Goal: Information Seeking & Learning: Find specific fact

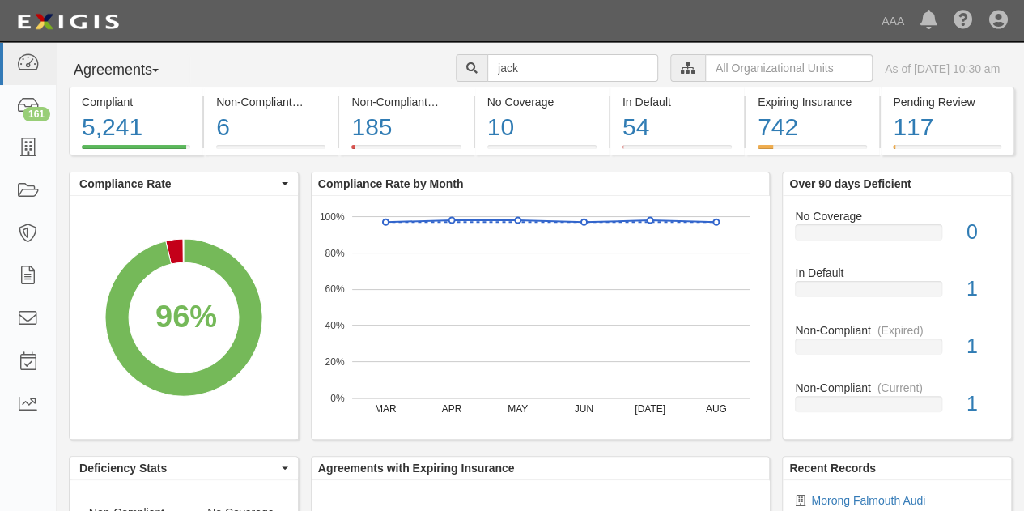
type input "jack"
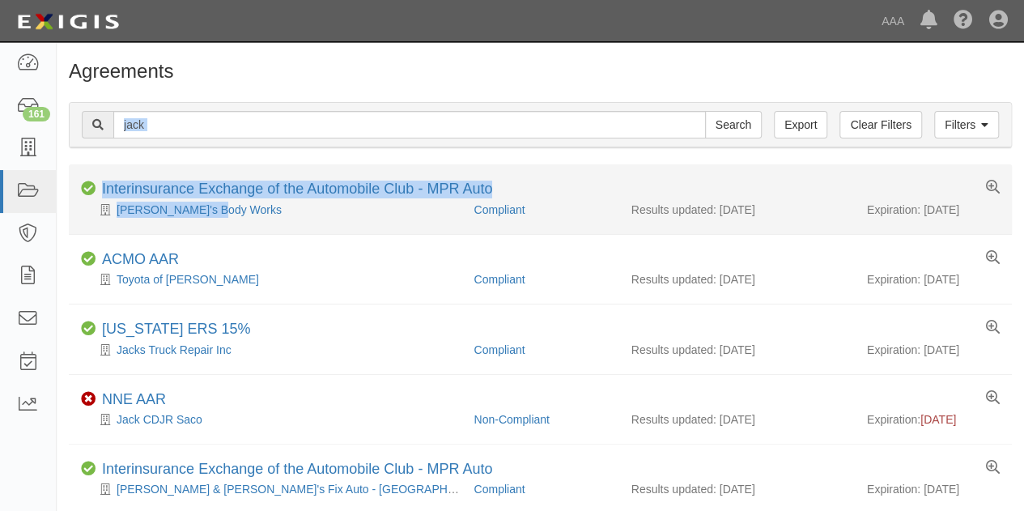
drag, startPoint x: 0, startPoint y: 0, endPoint x: 332, endPoint y: 226, distance: 401.6
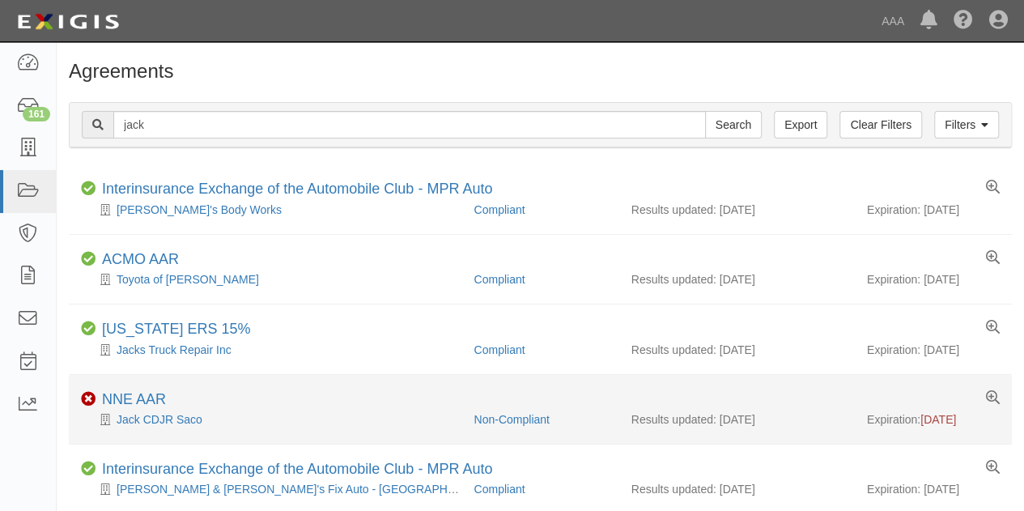
click at [151, 411] on div "Jack CDJR Saco" at bounding box center [271, 419] width 381 height 16
click at [125, 398] on link "NNE AAR" at bounding box center [134, 399] width 64 height 16
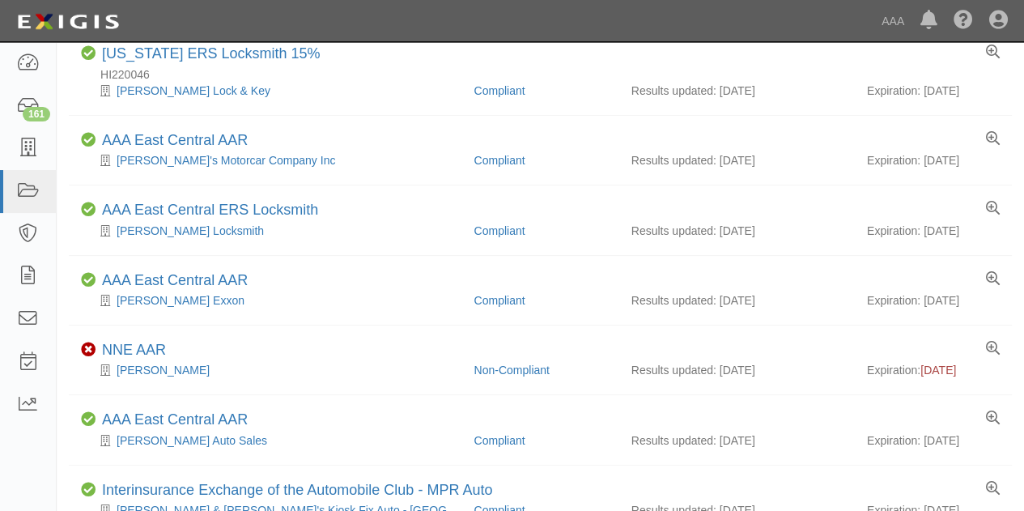
scroll to position [489, 0]
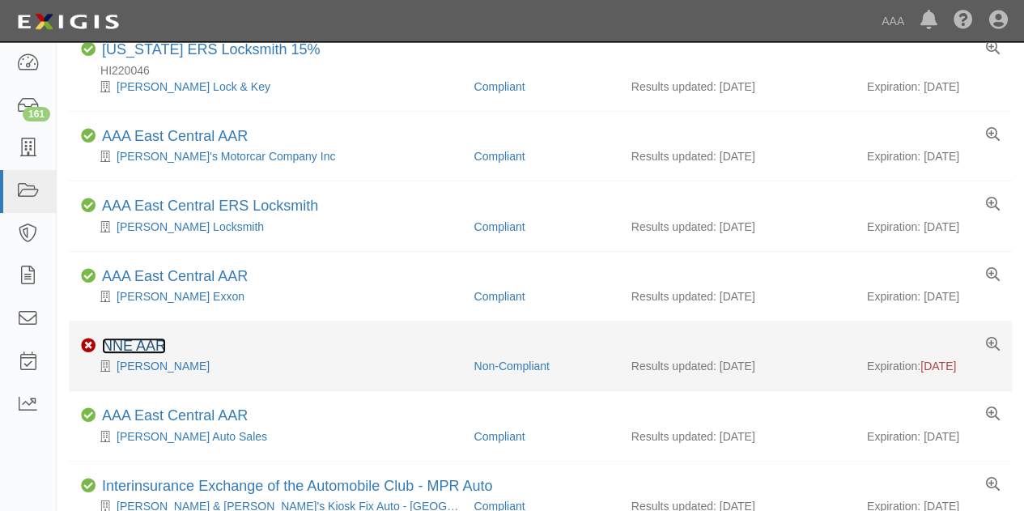
click at [130, 339] on link "NNE AAR" at bounding box center [134, 346] width 64 height 16
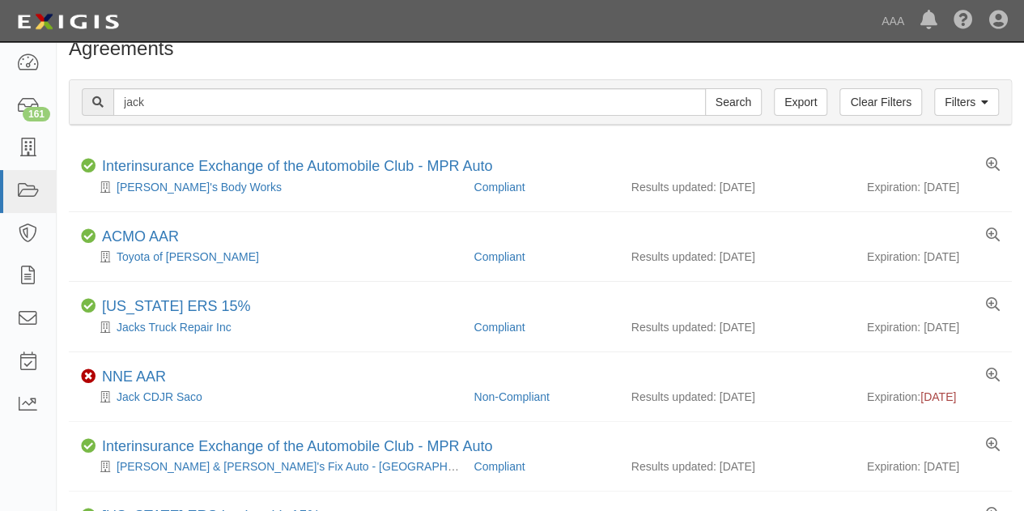
scroll to position [0, 0]
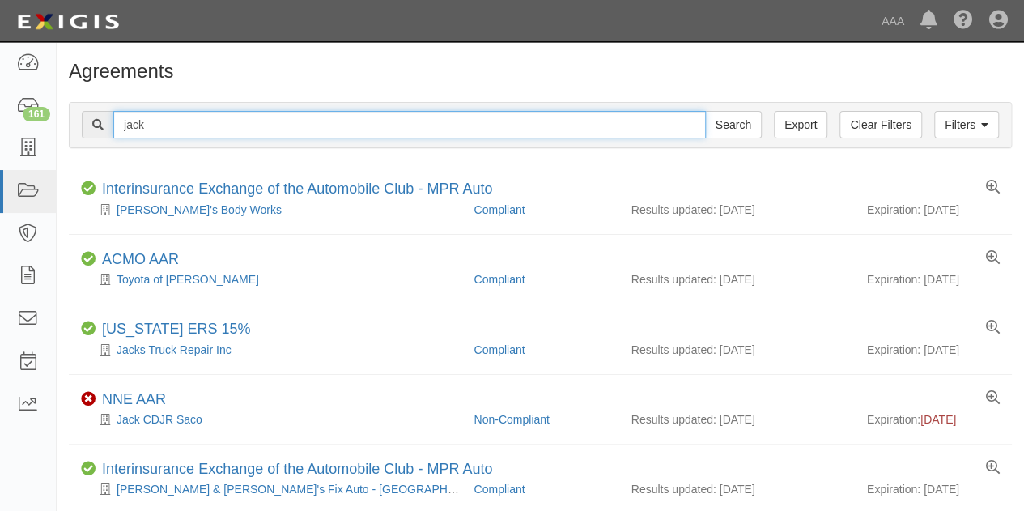
click at [159, 127] on input "jack" at bounding box center [409, 125] width 593 height 28
type input "jack vw"
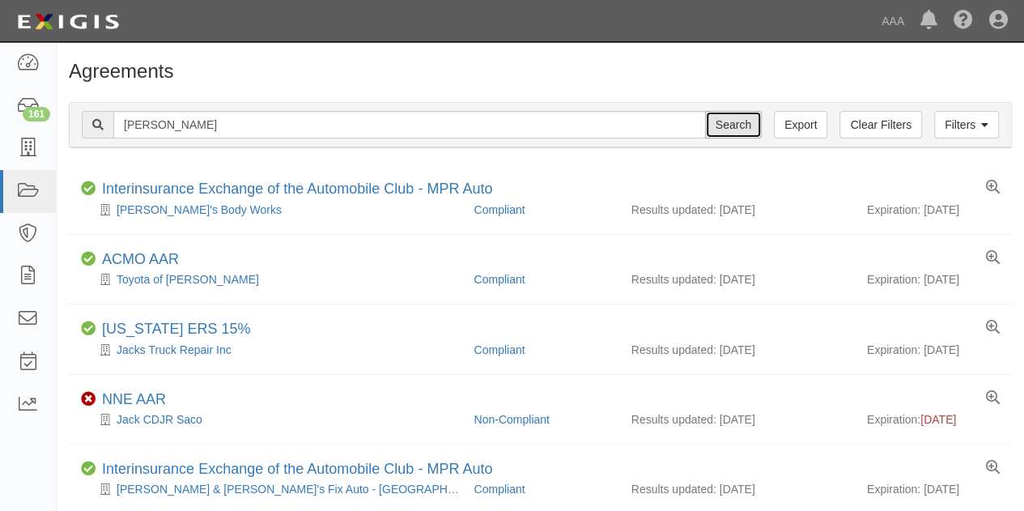
click at [727, 124] on input "Search" at bounding box center [733, 125] width 57 height 28
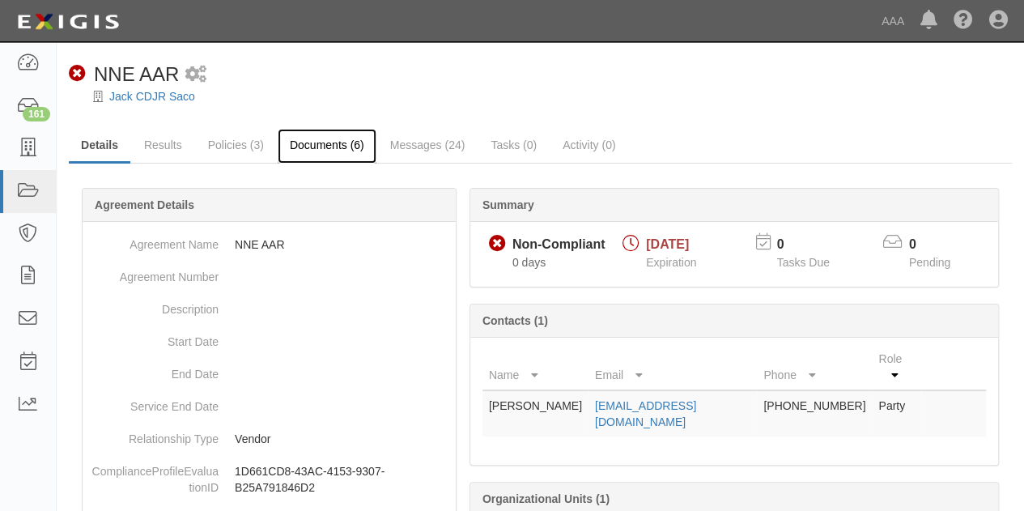
click at [324, 152] on link "Documents (6)" at bounding box center [327, 146] width 99 height 35
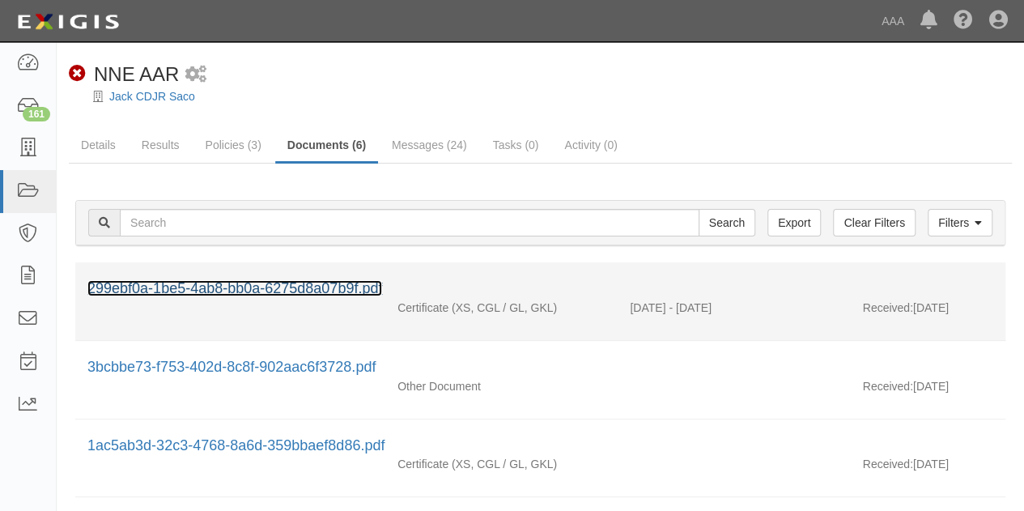
click at [177, 291] on link "299ebf0a-1be5-4ab8-bb0a-6275d8a07b9f.pdf" at bounding box center [234, 288] width 295 height 16
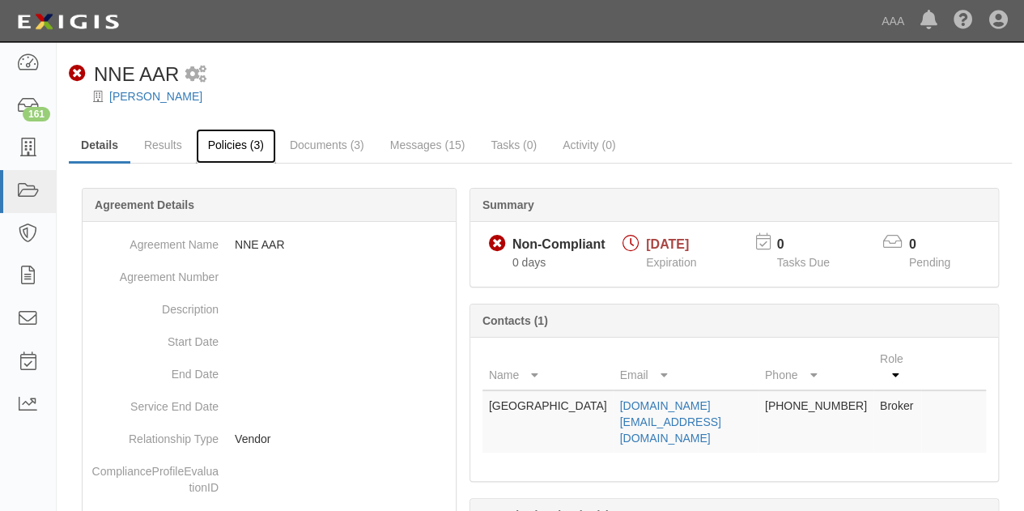
click at [240, 145] on link "Policies (3)" at bounding box center [236, 146] width 80 height 35
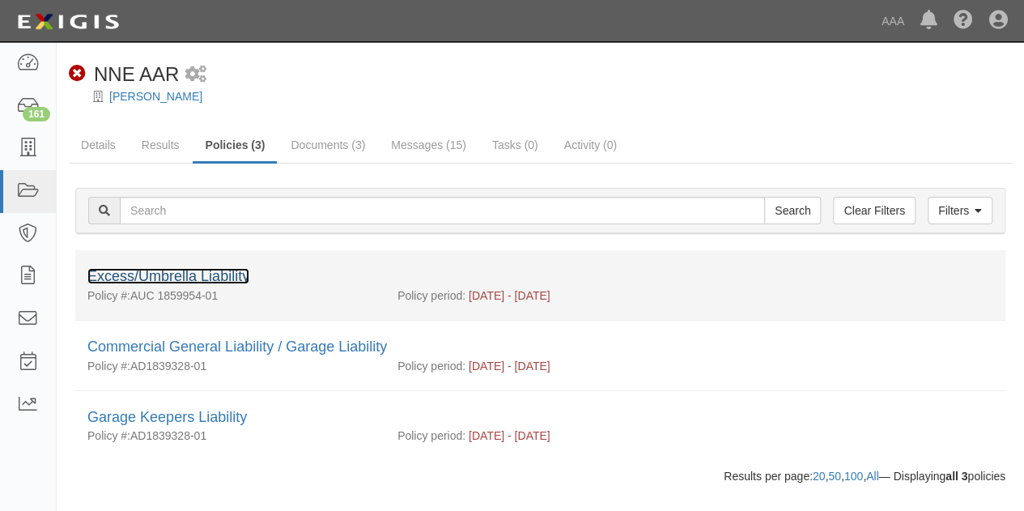
click at [188, 268] on link "Excess/Umbrella Liability" at bounding box center [168, 276] width 162 height 16
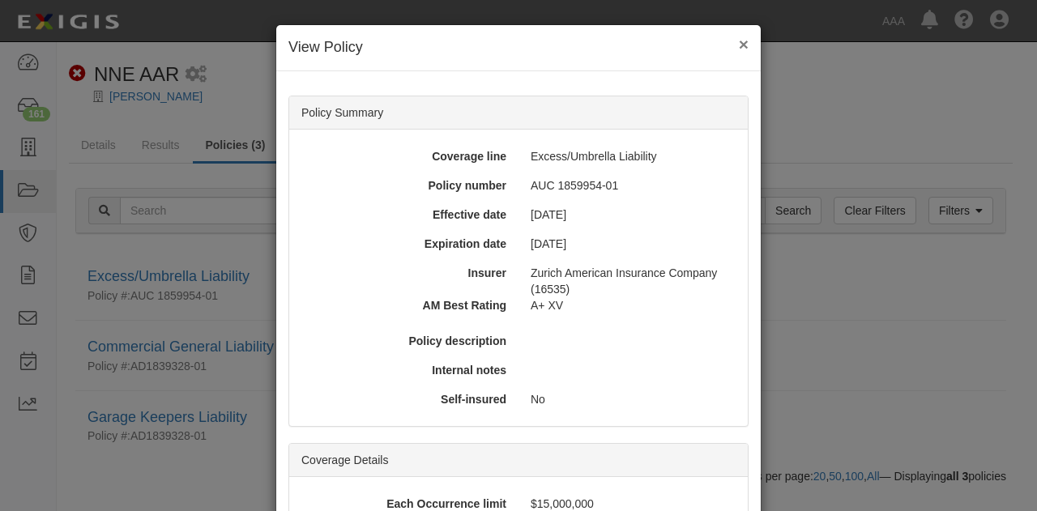
click at [739, 47] on button "×" at bounding box center [744, 44] width 10 height 17
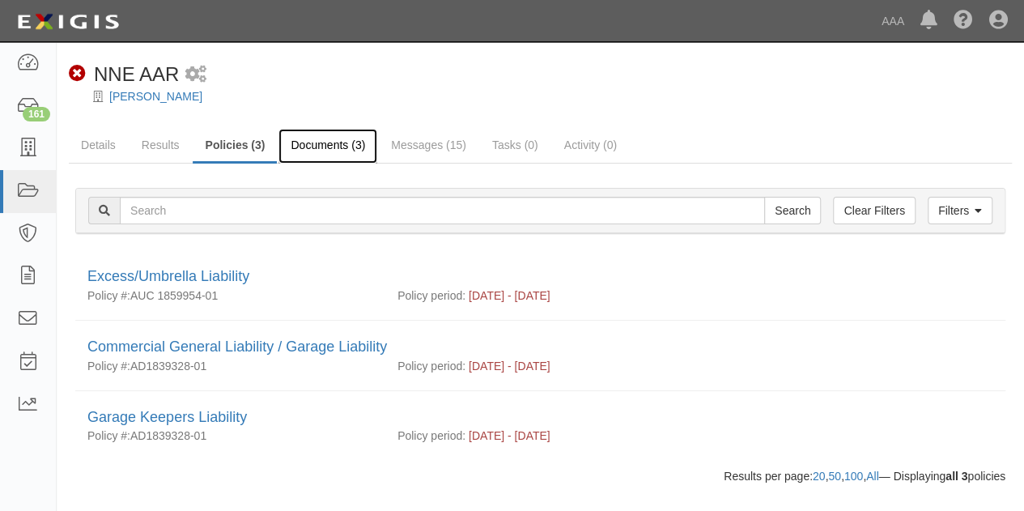
click at [302, 142] on link "Documents (3)" at bounding box center [328, 146] width 99 height 35
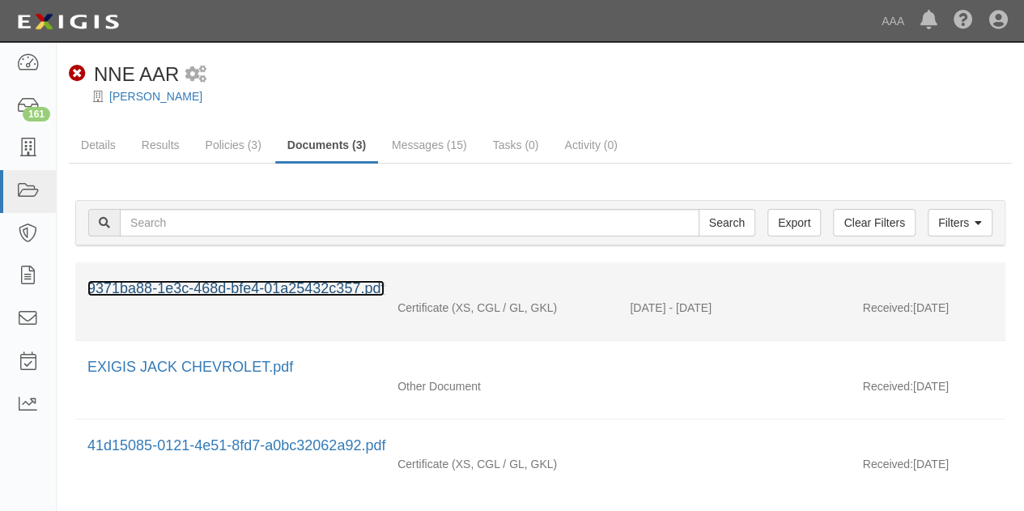
click at [283, 286] on link "9371ba88-1e3c-468d-bfe4-01a25432c357.pdf" at bounding box center [235, 288] width 297 height 16
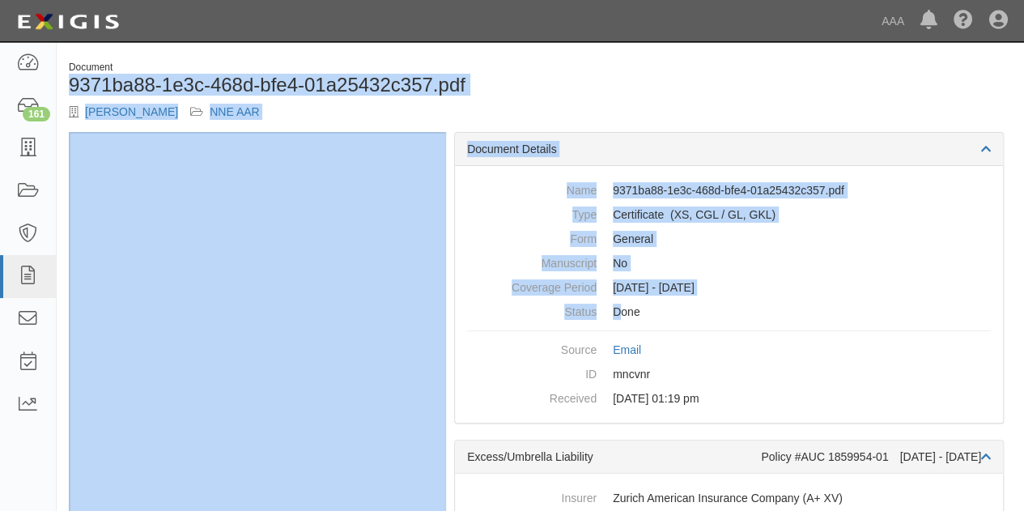
drag, startPoint x: 620, startPoint y: 302, endPoint x: 191, endPoint y: 39, distance: 503.5
click at [191, 39] on body "Toggle navigation Dashboard 161 Inbox Parties Agreements Coverages Documents Me…" at bounding box center [512, 274] width 1024 height 549
click at [596, 59] on div "Document 9371ba88-1e3c-468d-bfe4-01a25432c357.pdf Jack Chevrolet NNE AAR Docume…" at bounding box center [541, 299] width 968 height 500
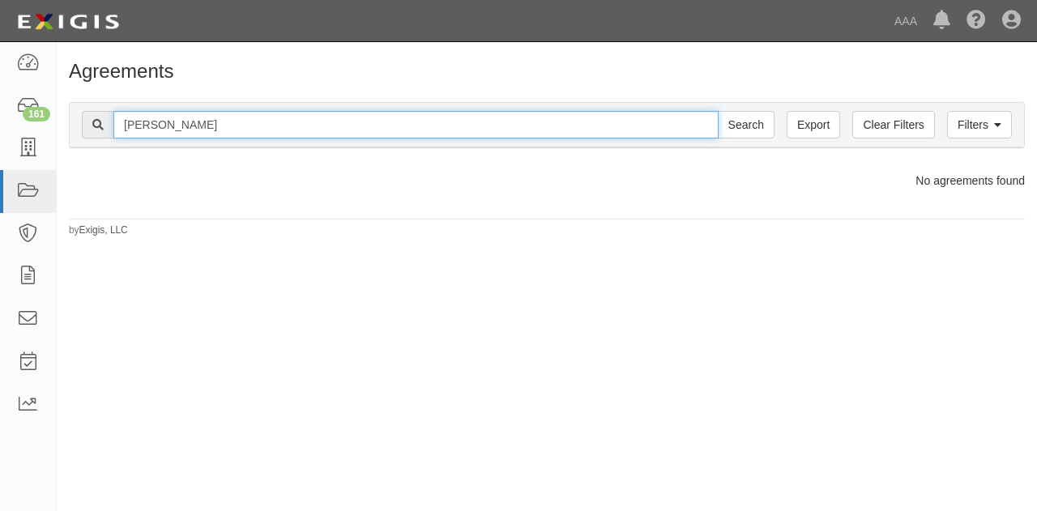
click at [168, 121] on input "[PERSON_NAME]" at bounding box center [415, 125] width 605 height 28
type input "jack"
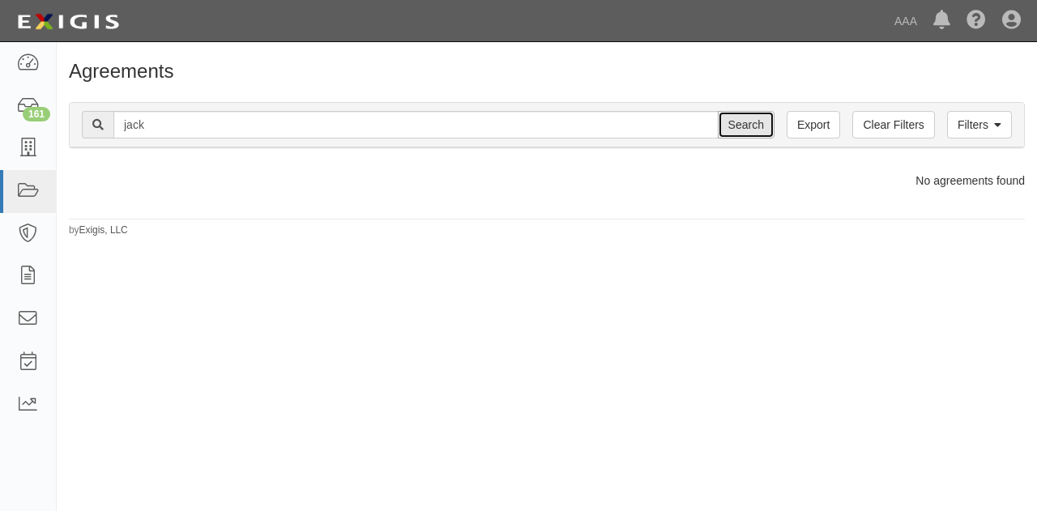
click at [748, 124] on input "Search" at bounding box center [745, 125] width 57 height 28
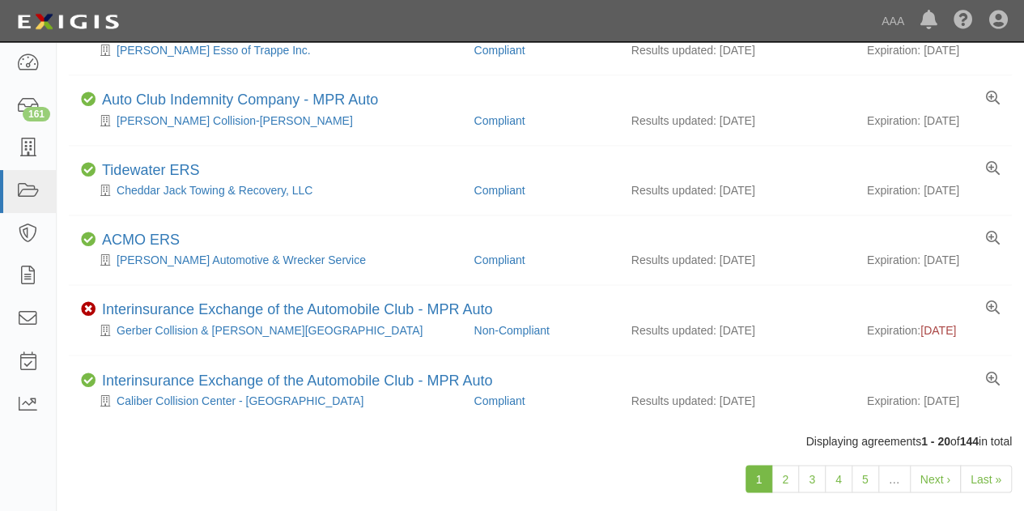
scroll to position [1192, 0]
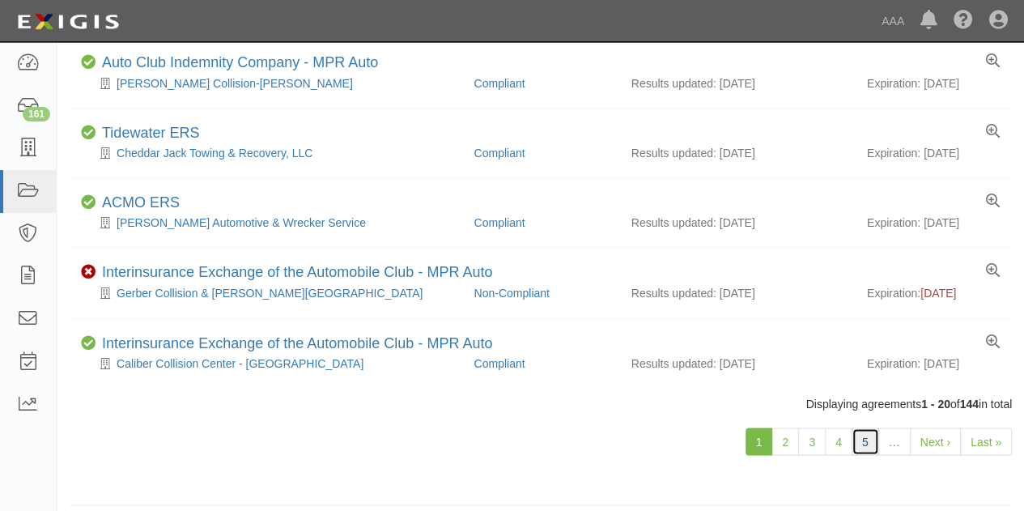
click at [868, 438] on link "5" at bounding box center [866, 442] width 28 height 28
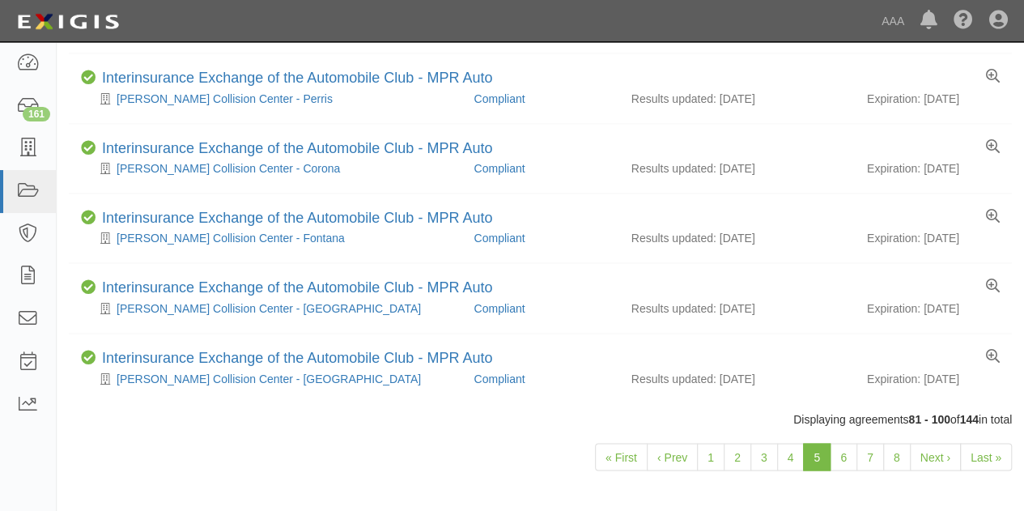
scroll to position [1176, 0]
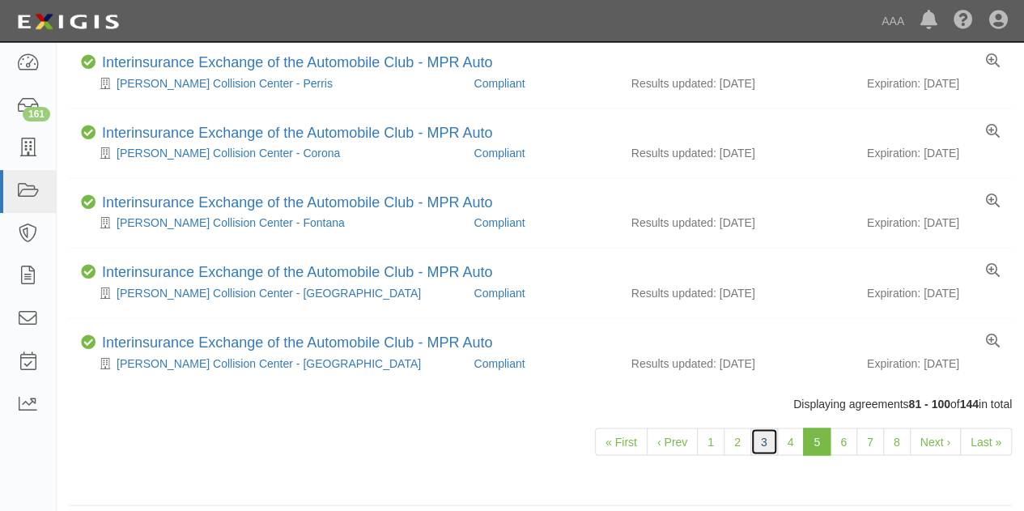
click at [773, 433] on link "3" at bounding box center [765, 442] width 28 height 28
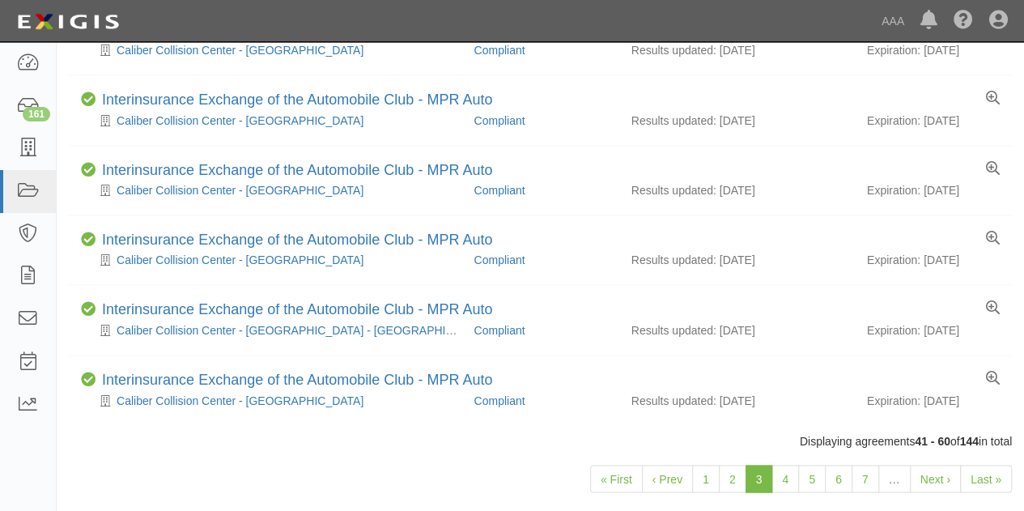
scroll to position [1176, 0]
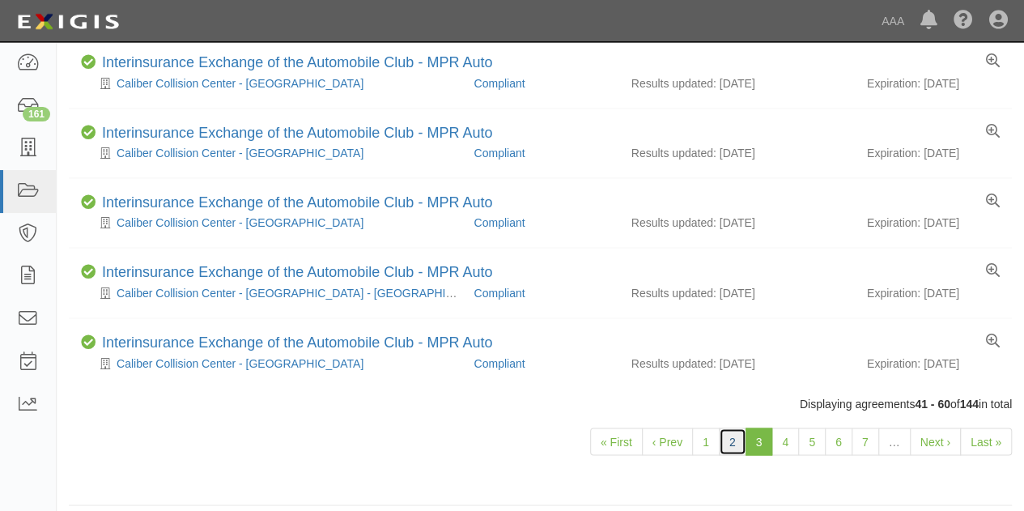
click at [739, 433] on link "2" at bounding box center [733, 442] width 28 height 28
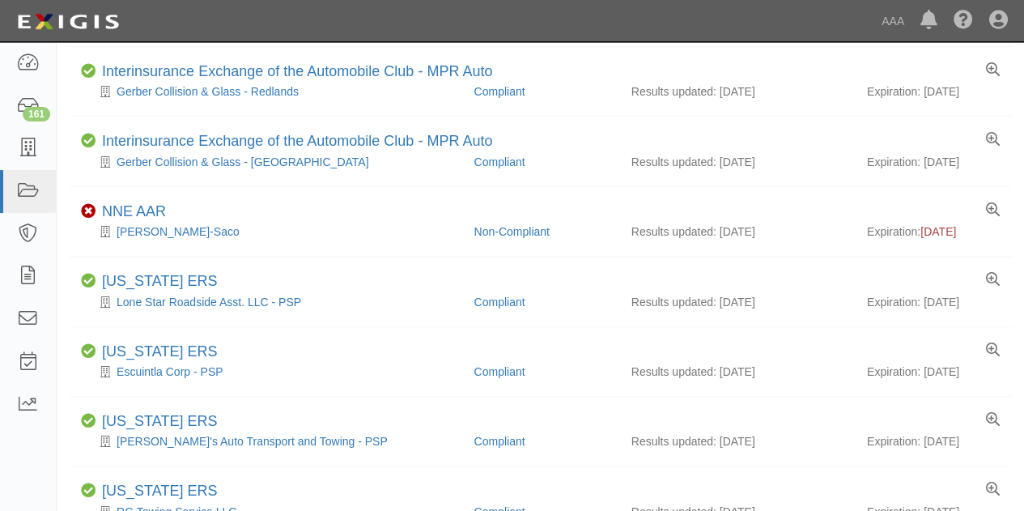
scroll to position [956, 0]
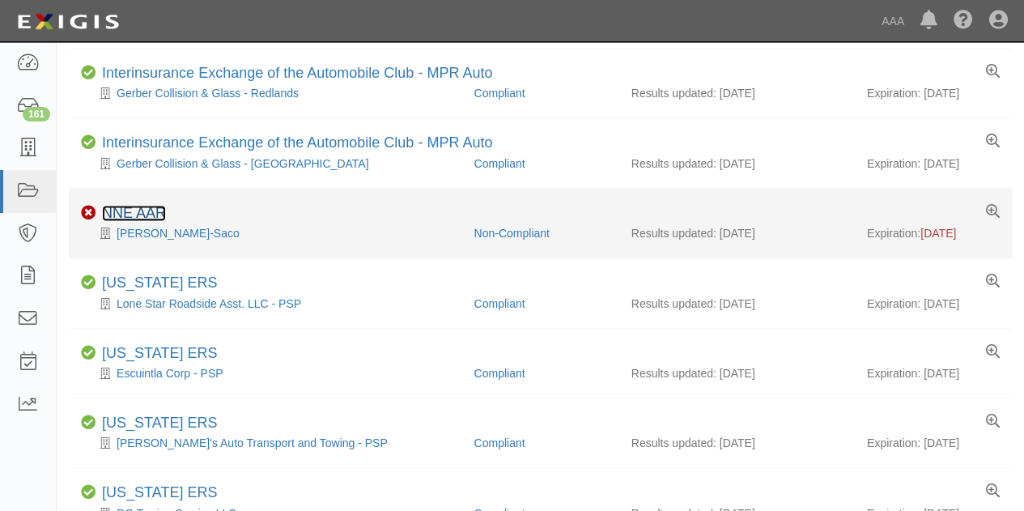
click at [125, 208] on link "NNE AAR" at bounding box center [134, 213] width 64 height 16
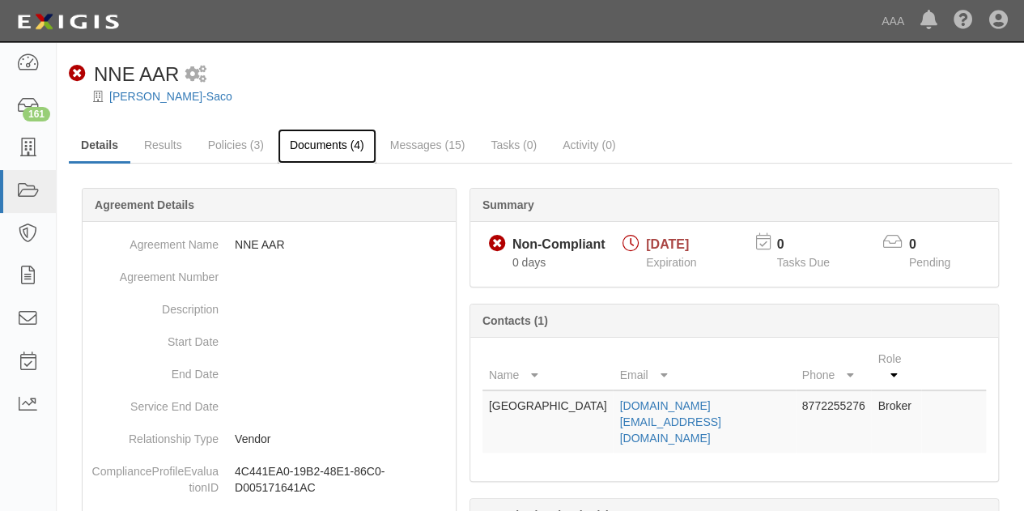
click at [322, 144] on link "Documents (4)" at bounding box center [327, 146] width 99 height 35
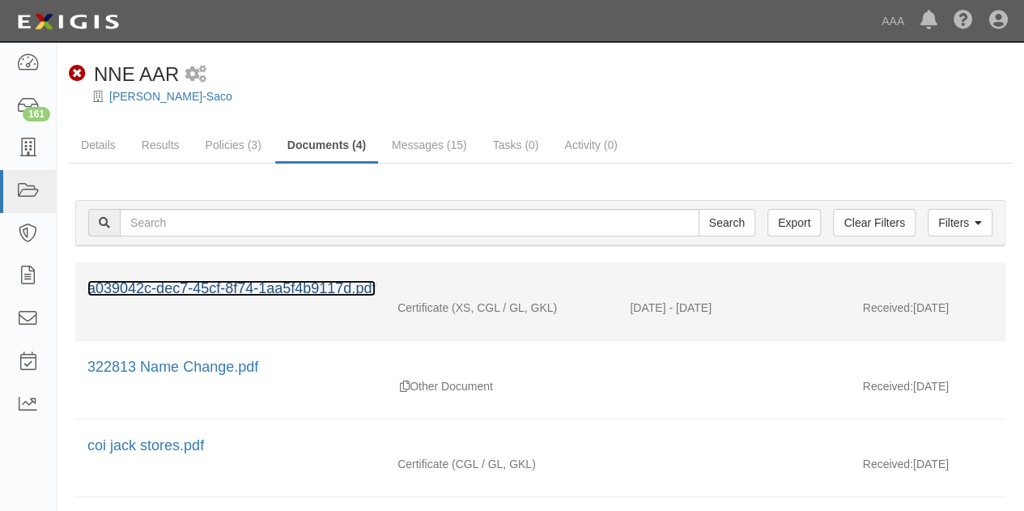
click at [224, 289] on link "a039042c-dec7-45cf-8f74-1aa5f4b9117d.pdf" at bounding box center [231, 288] width 288 height 16
